Goal: Task Accomplishment & Management: Complete application form

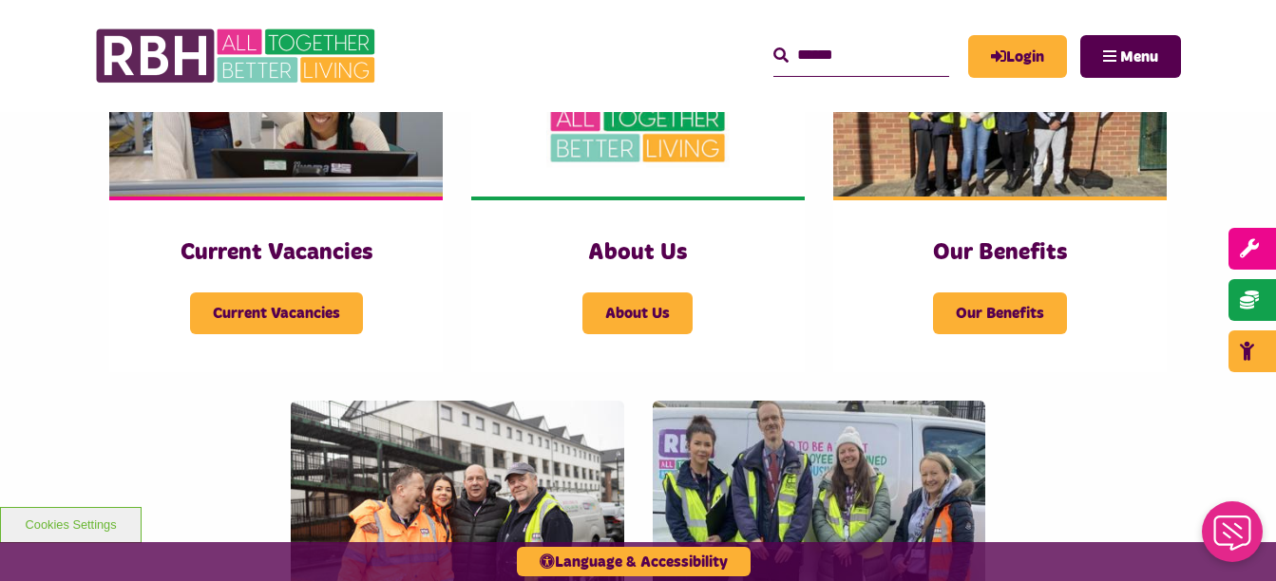
scroll to position [531, 0]
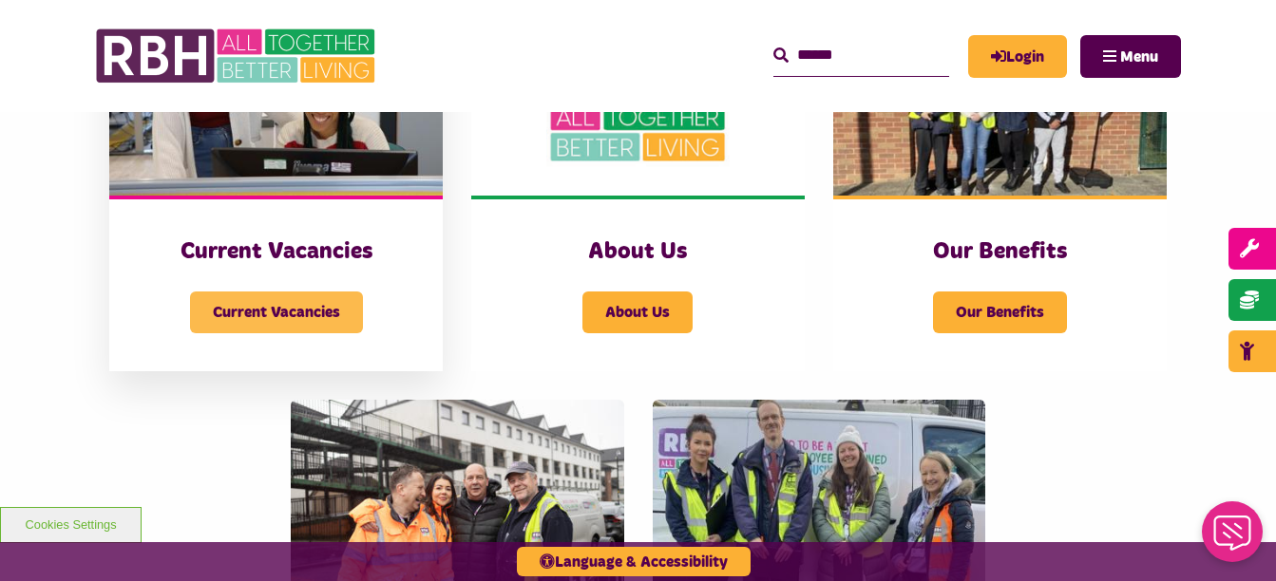
click at [330, 315] on span "Current Vacancies" at bounding box center [276, 313] width 173 height 42
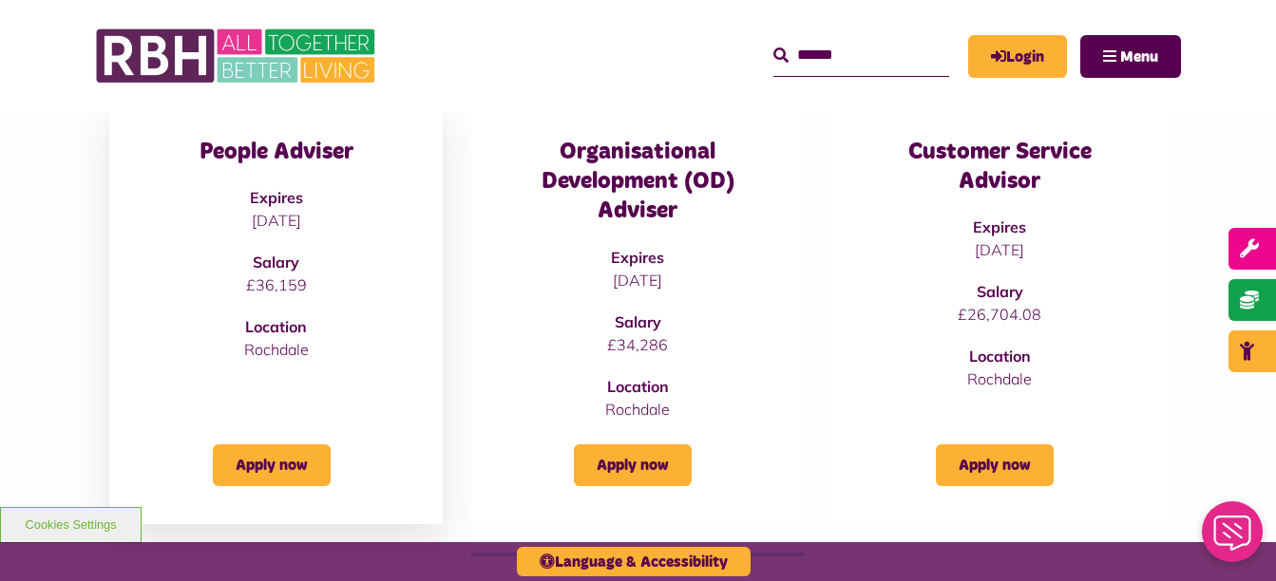
scroll to position [301, 0]
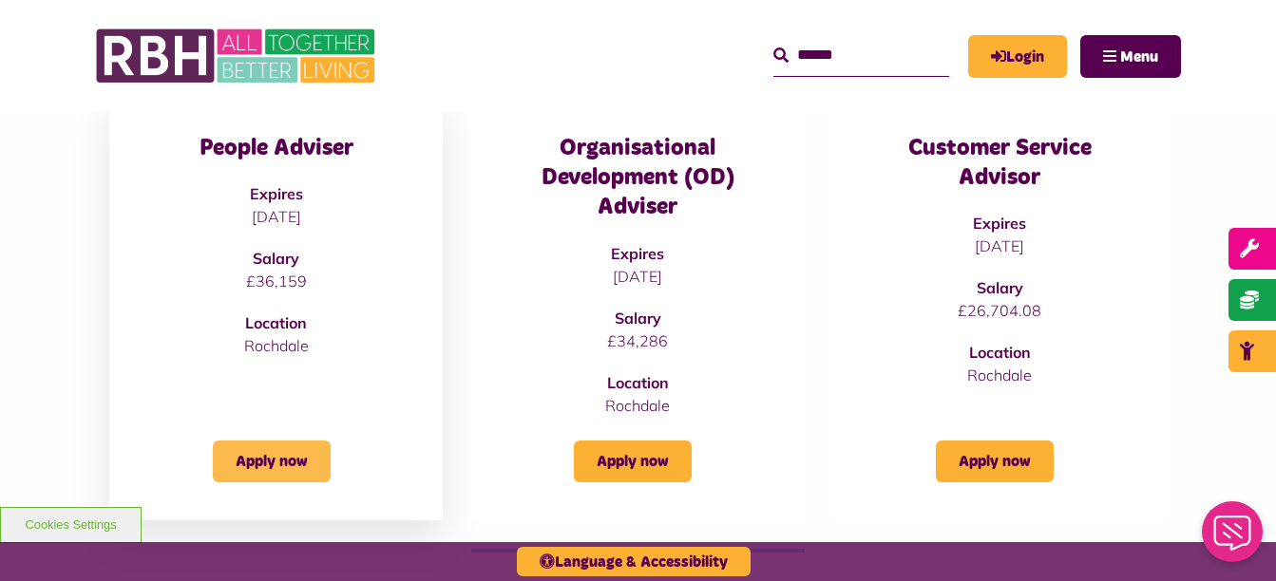
click at [282, 447] on link "Apply now" at bounding box center [272, 462] width 118 height 42
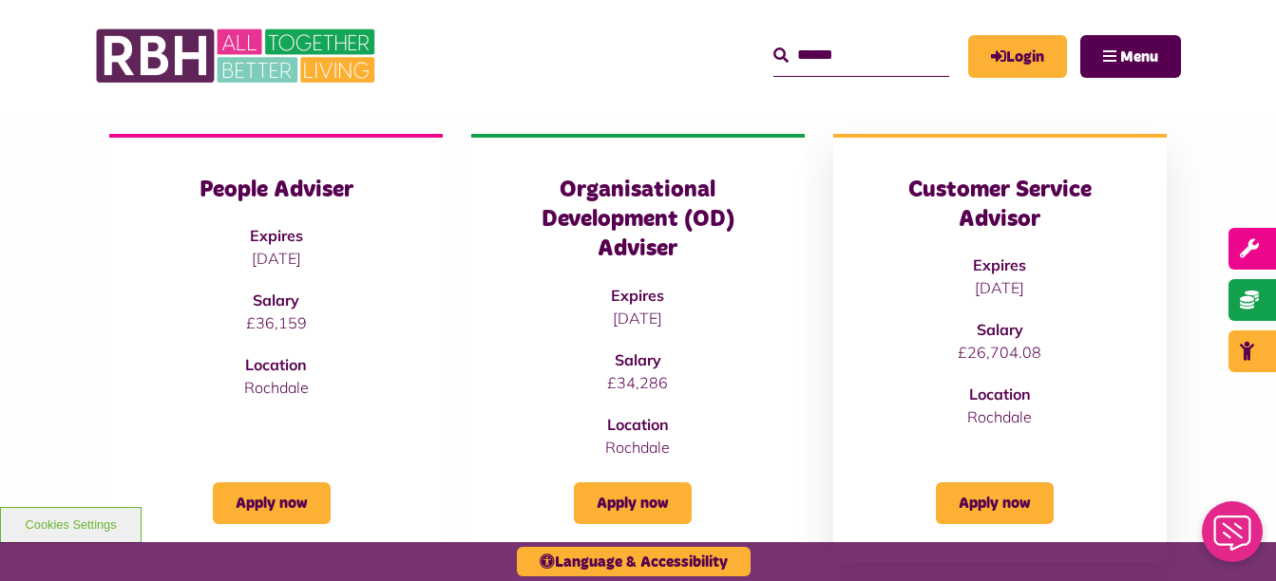
scroll to position [238, 0]
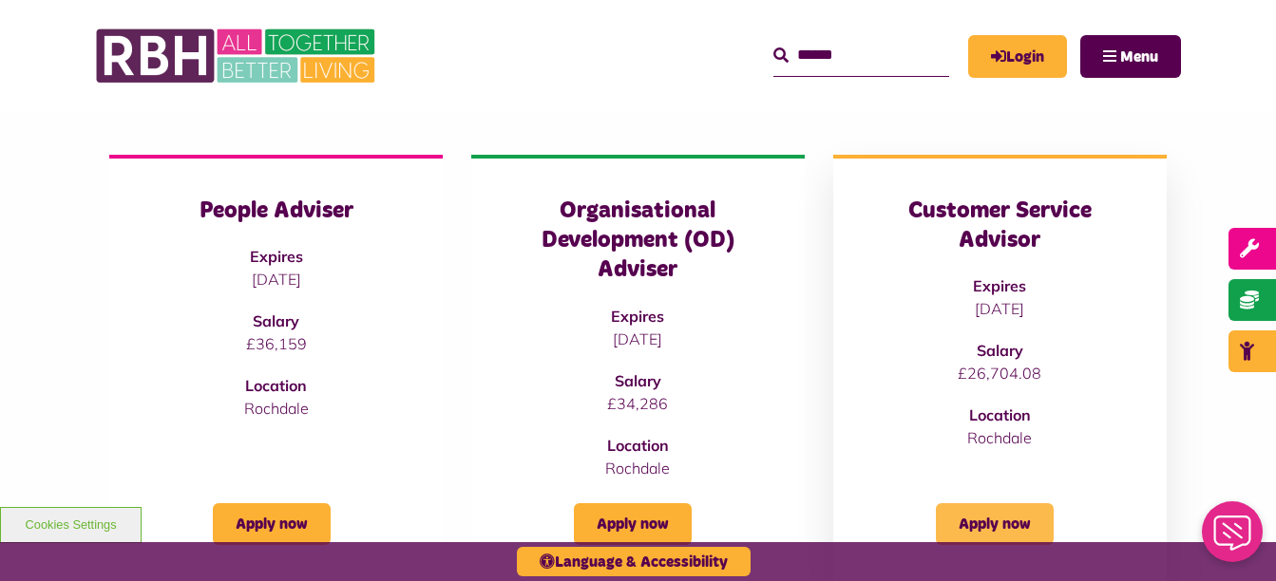
click at [1003, 536] on link "Apply now" at bounding box center [995, 525] width 118 height 42
